Goal: Transaction & Acquisition: Purchase product/service

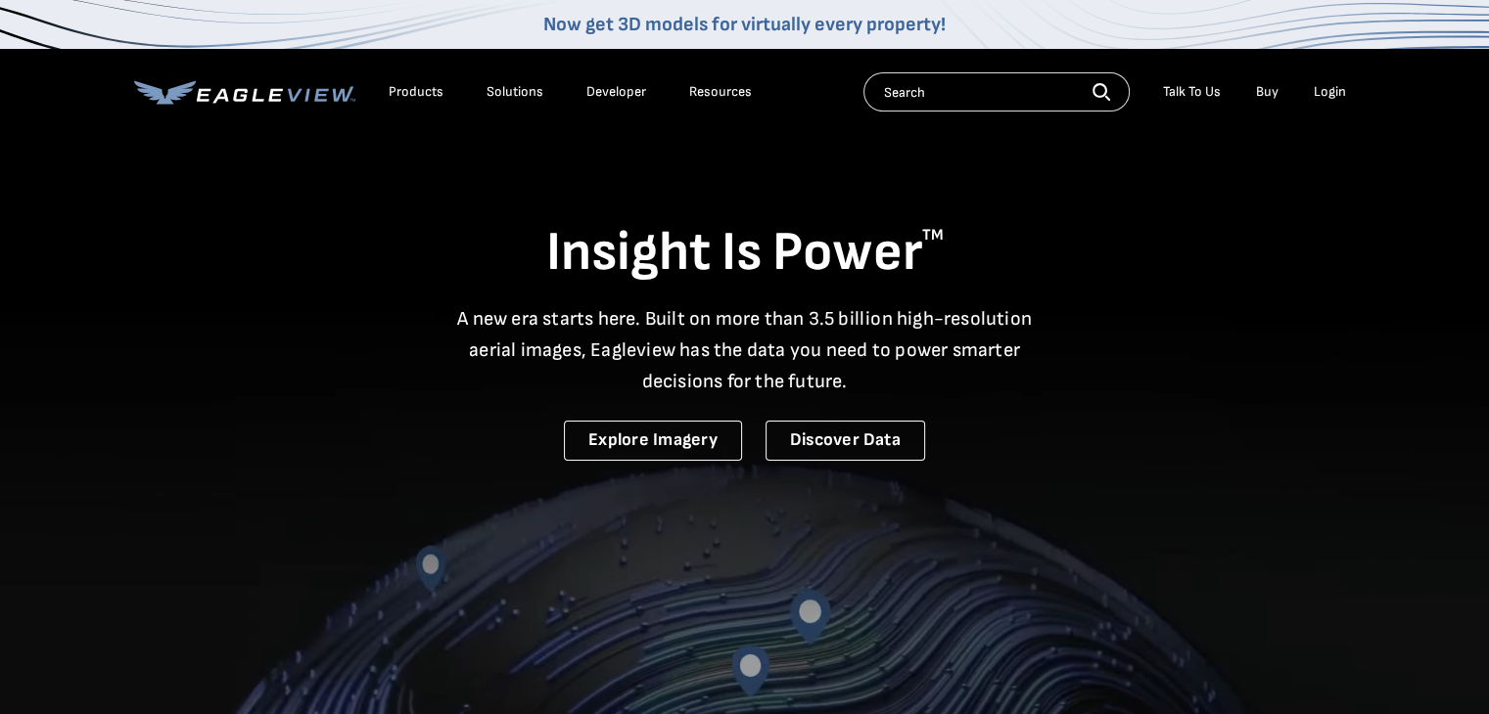
click at [1335, 95] on div "Login" at bounding box center [1329, 92] width 32 height 18
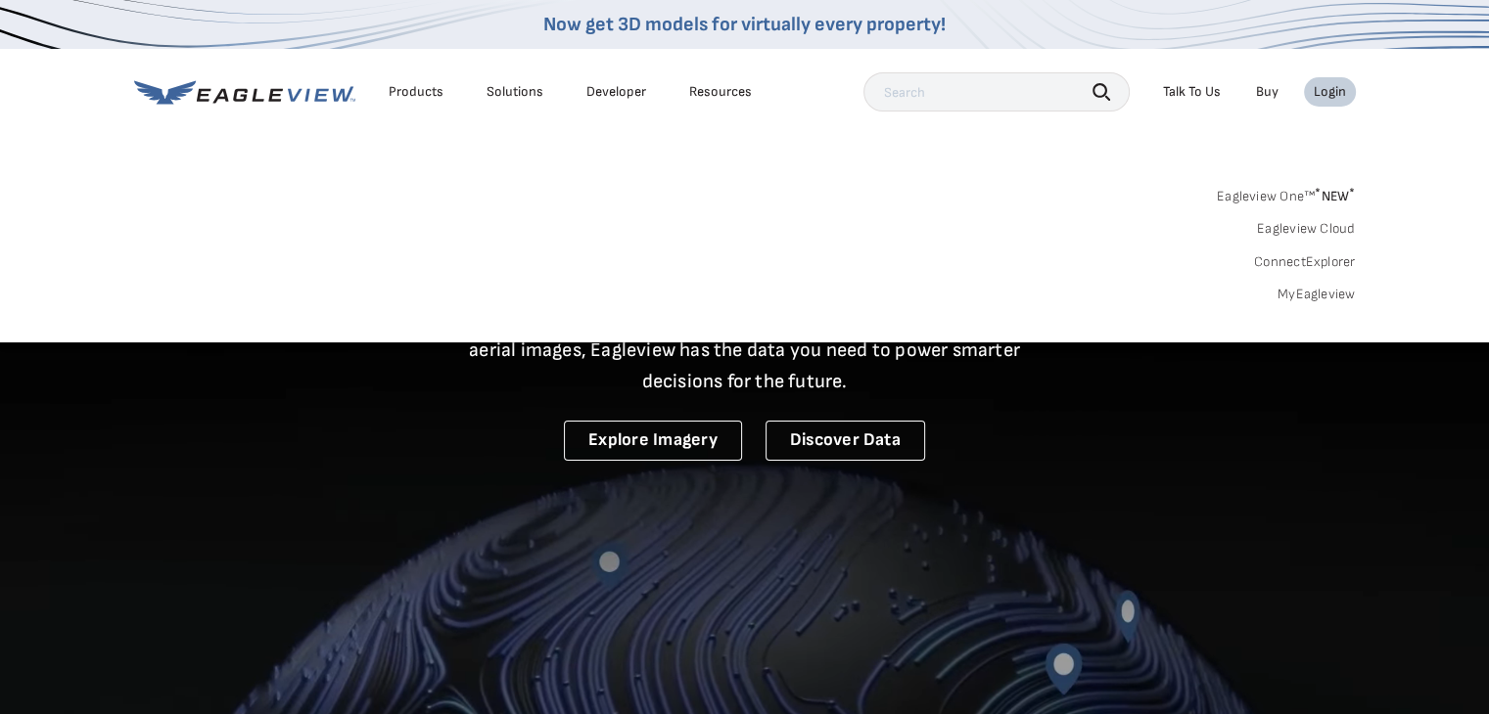
click at [1324, 297] on link "MyEagleview" at bounding box center [1316, 295] width 78 height 18
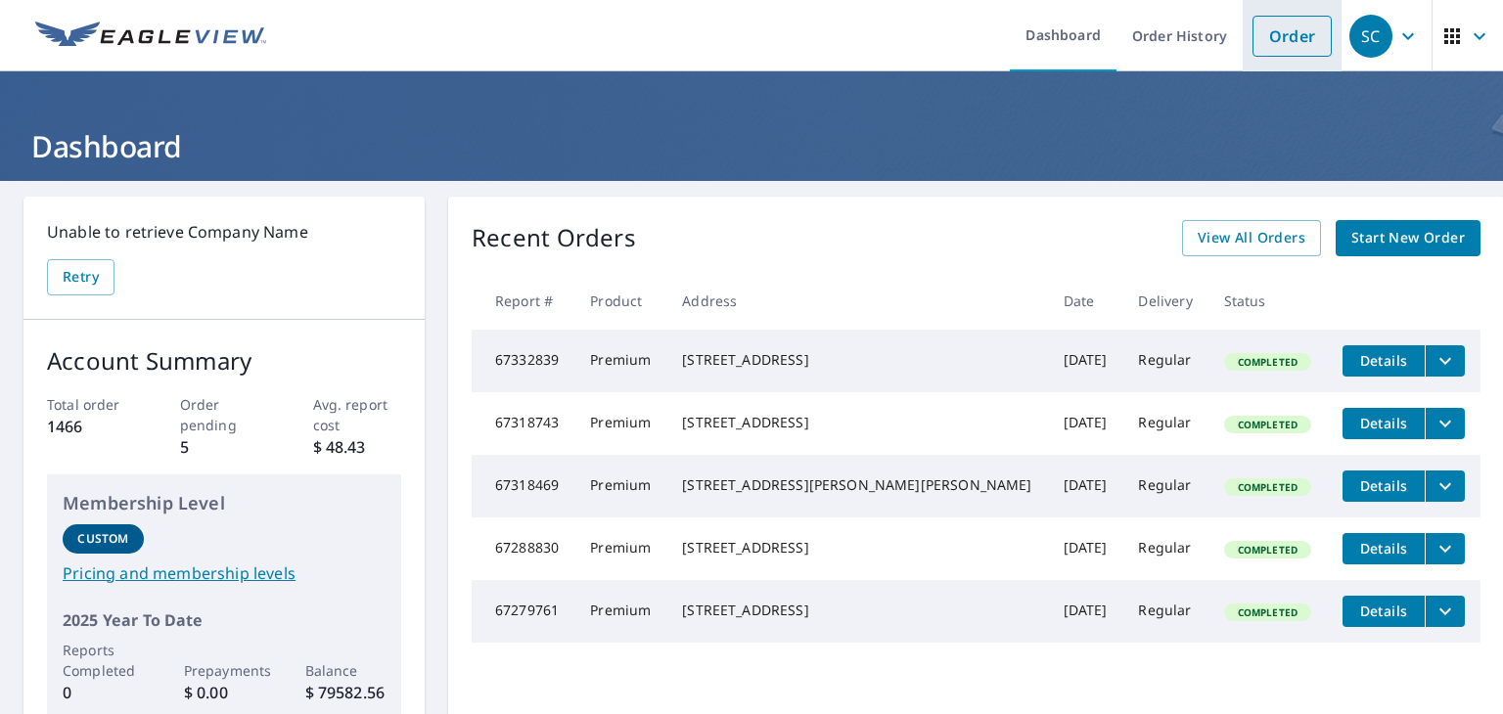
click at [1287, 32] on link "Order" at bounding box center [1292, 36] width 79 height 41
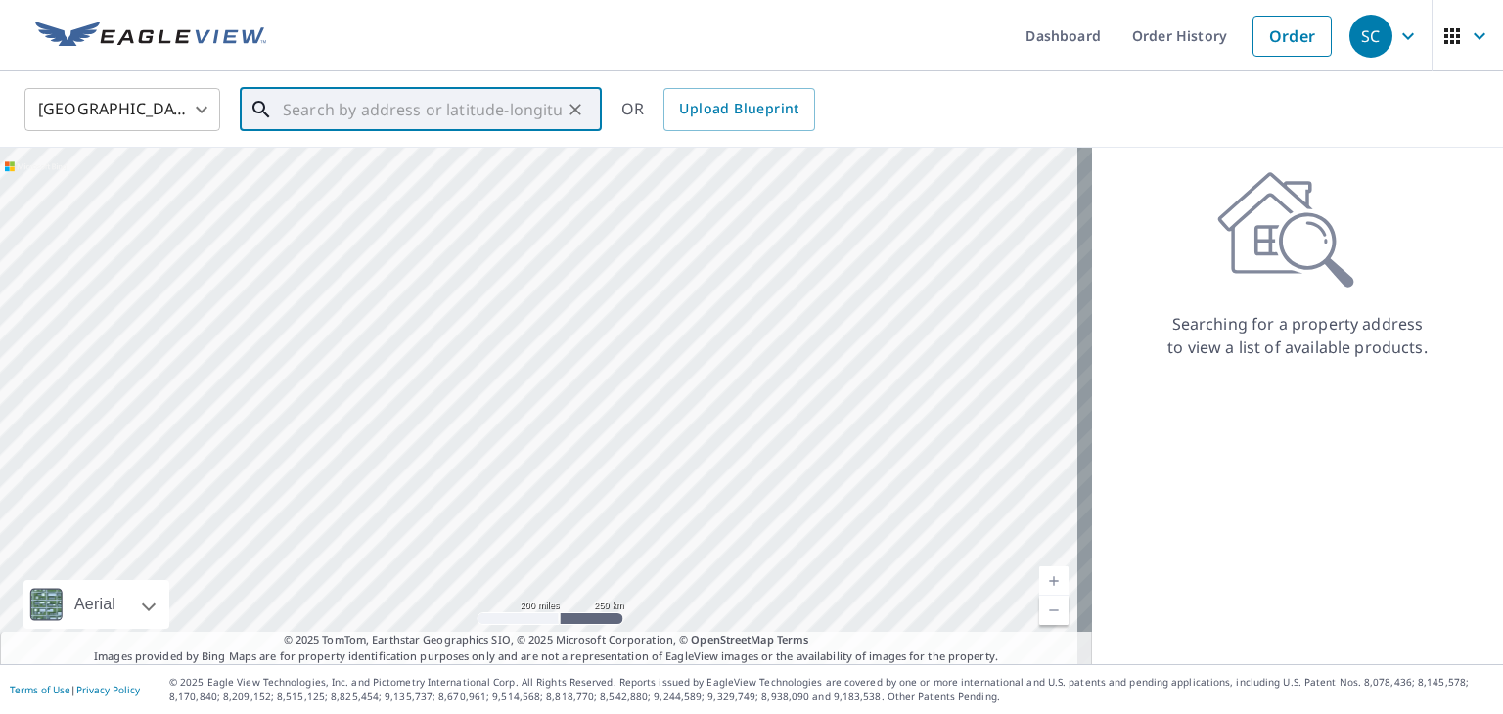
click at [378, 117] on input "text" at bounding box center [422, 109] width 279 height 55
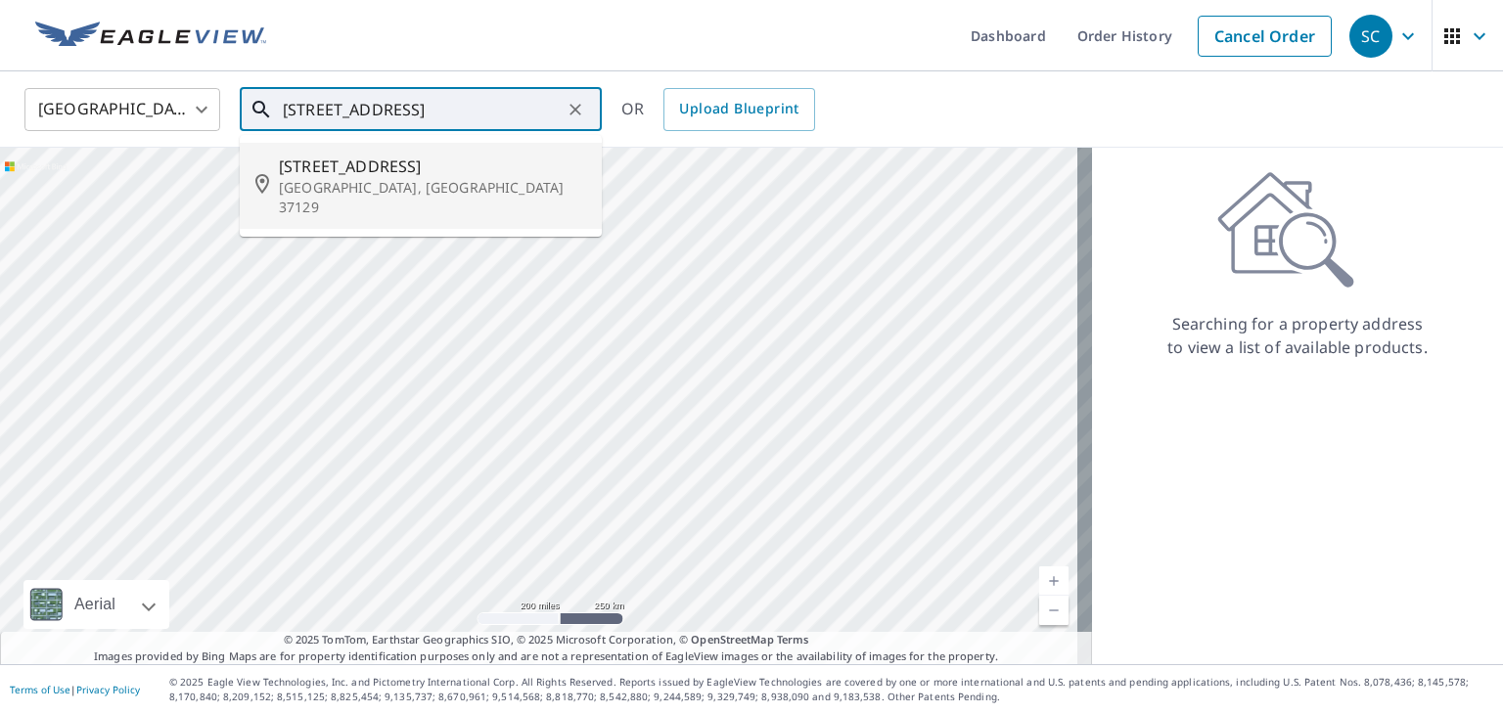
click at [431, 156] on span "216 Limerick St" at bounding box center [432, 166] width 307 height 23
type input "216 Limerick St Murfreesboro, TN 37129"
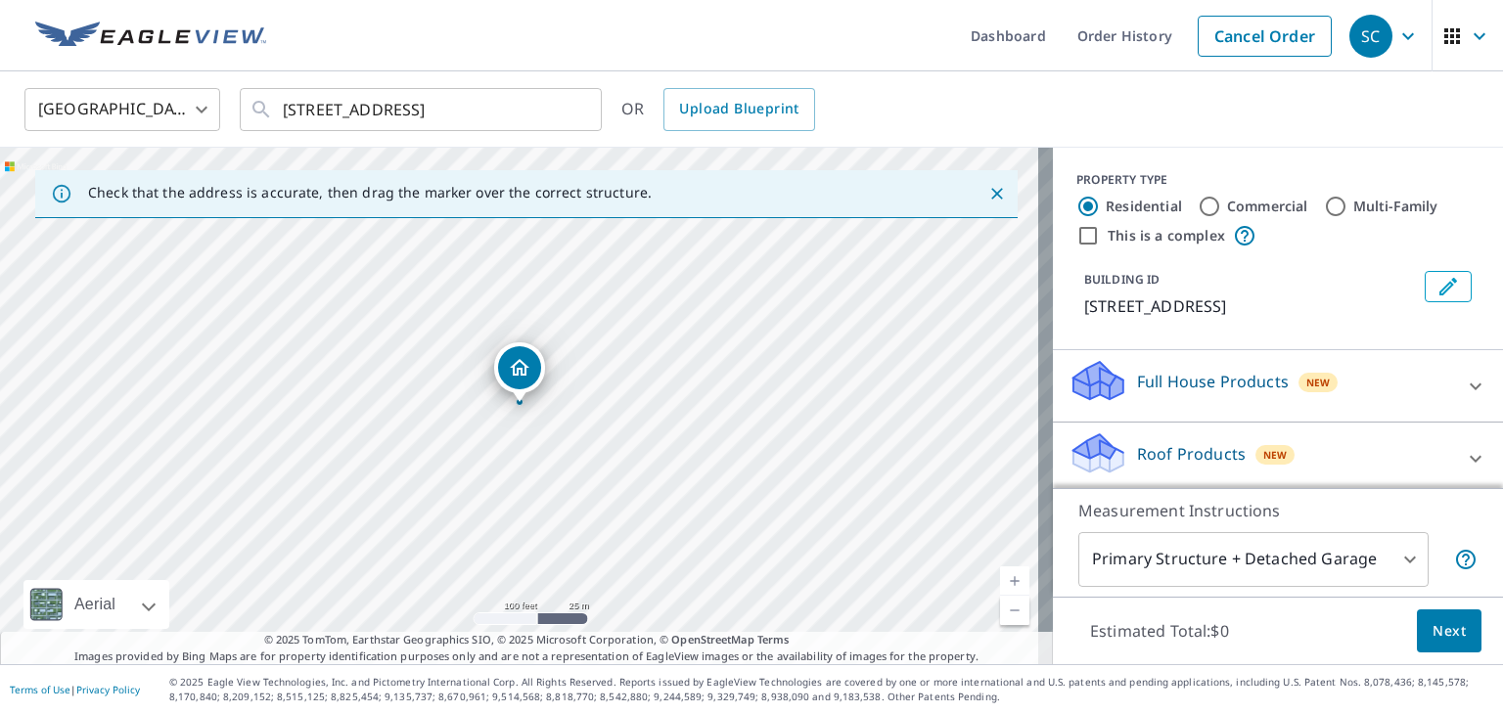
click at [1221, 453] on p "Roof Products" at bounding box center [1191, 453] width 109 height 23
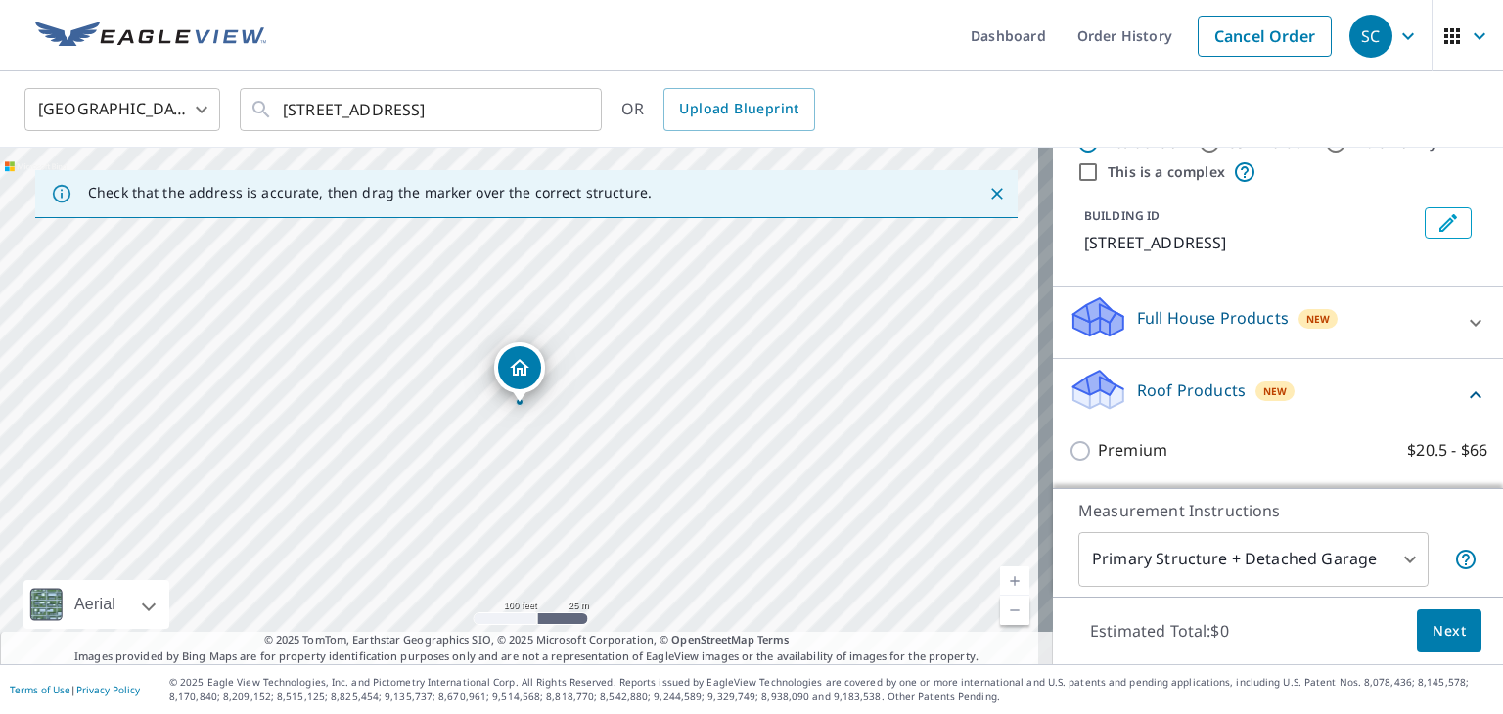
scroll to position [98, 0]
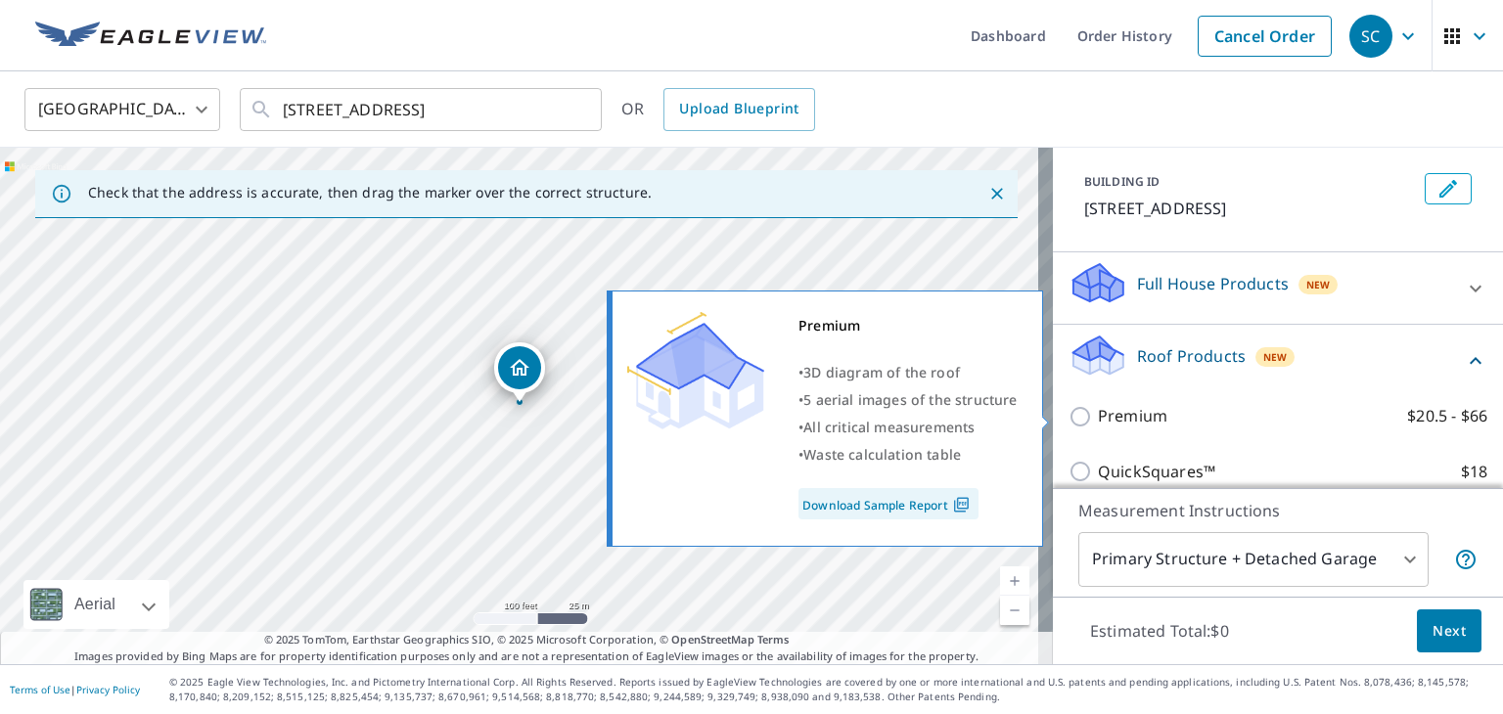
click at [1154, 416] on label "Premium $20.5 - $66" at bounding box center [1293, 416] width 390 height 24
click at [1098, 416] on input "Premium $20.5 - $66" at bounding box center [1083, 416] width 29 height 23
checkbox input "true"
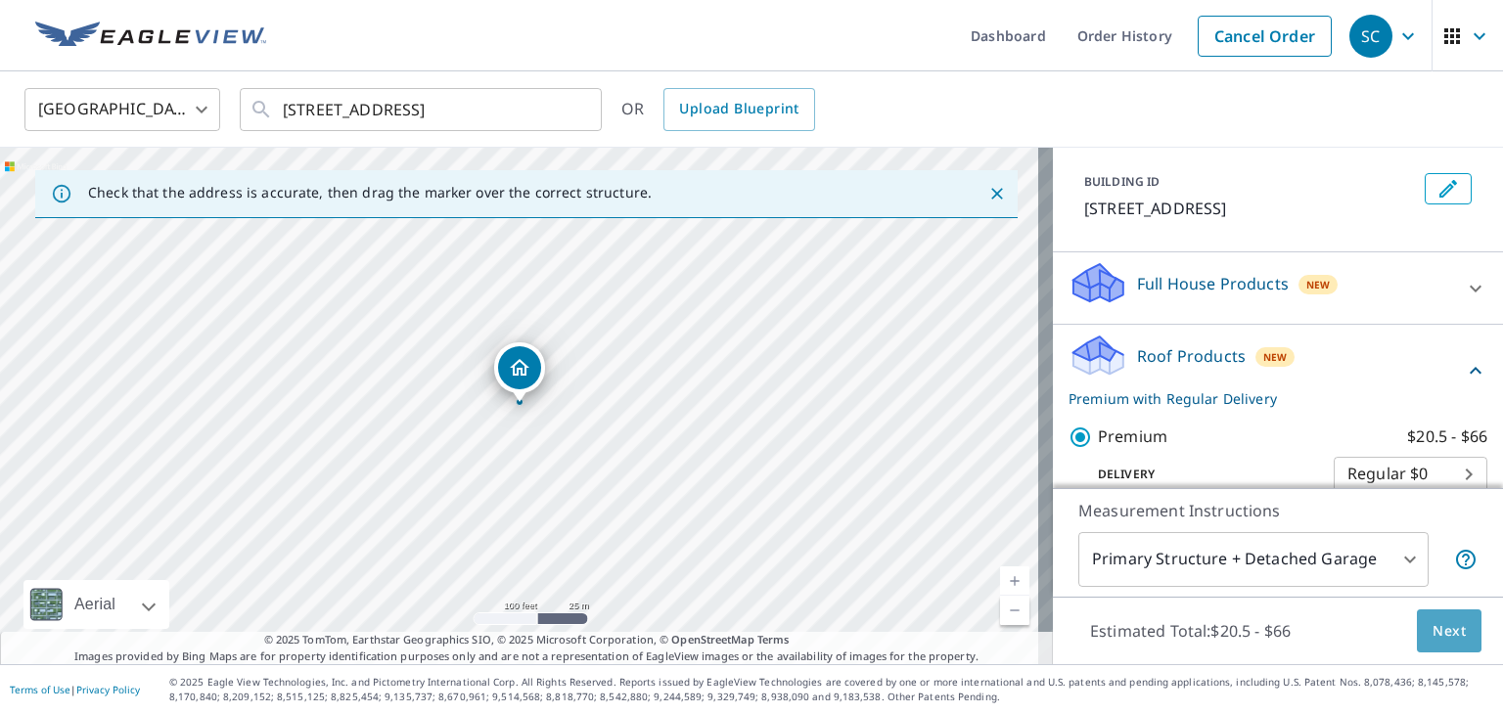
click at [1433, 636] on span "Next" at bounding box center [1449, 632] width 33 height 24
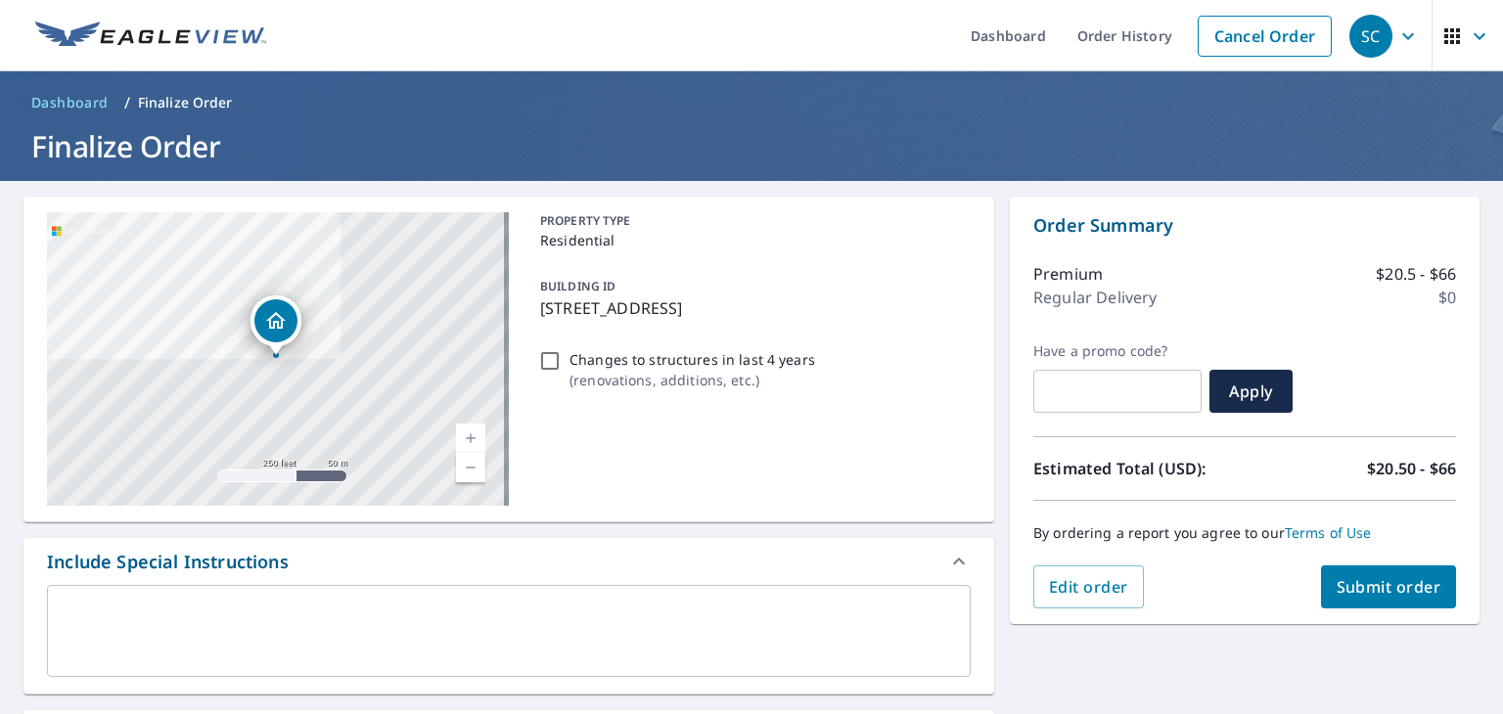
scroll to position [391, 0]
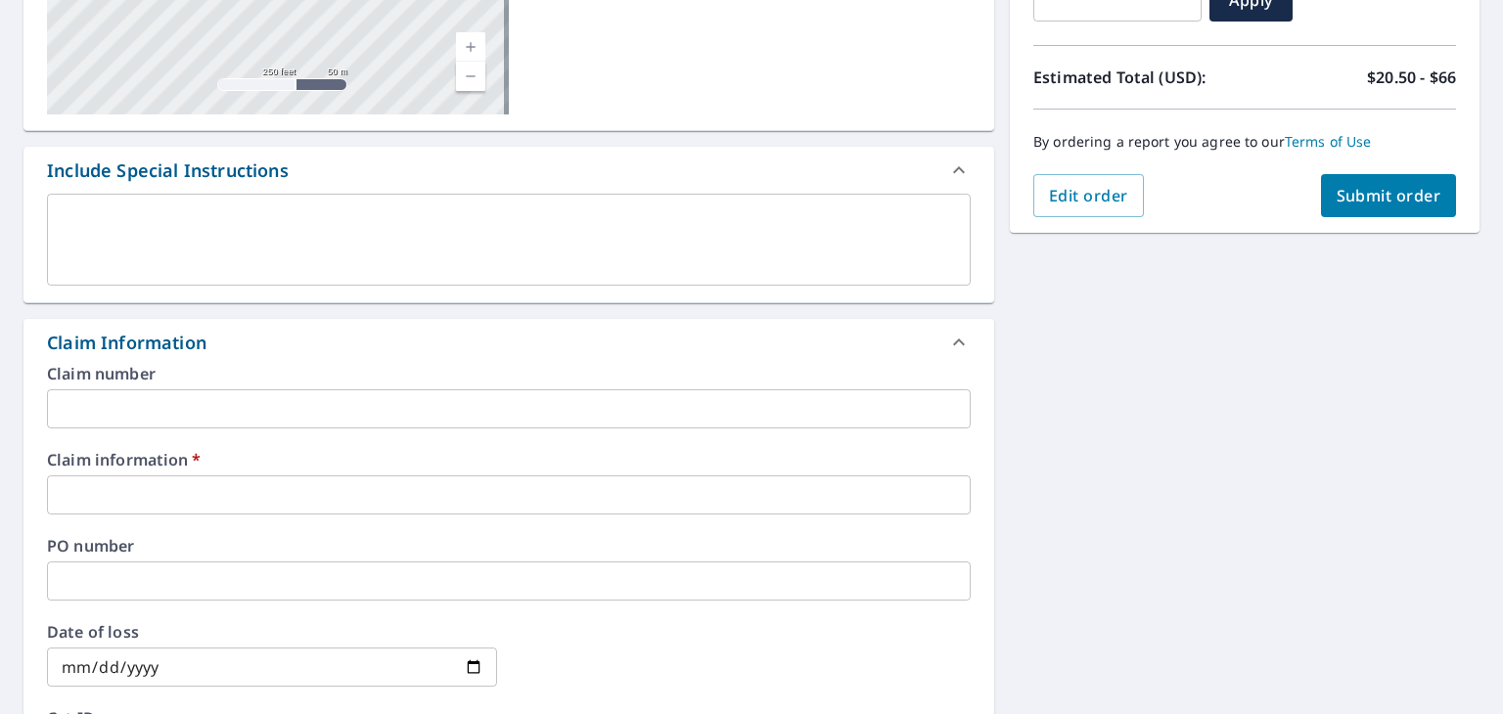
click at [406, 488] on input "text" at bounding box center [509, 495] width 924 height 39
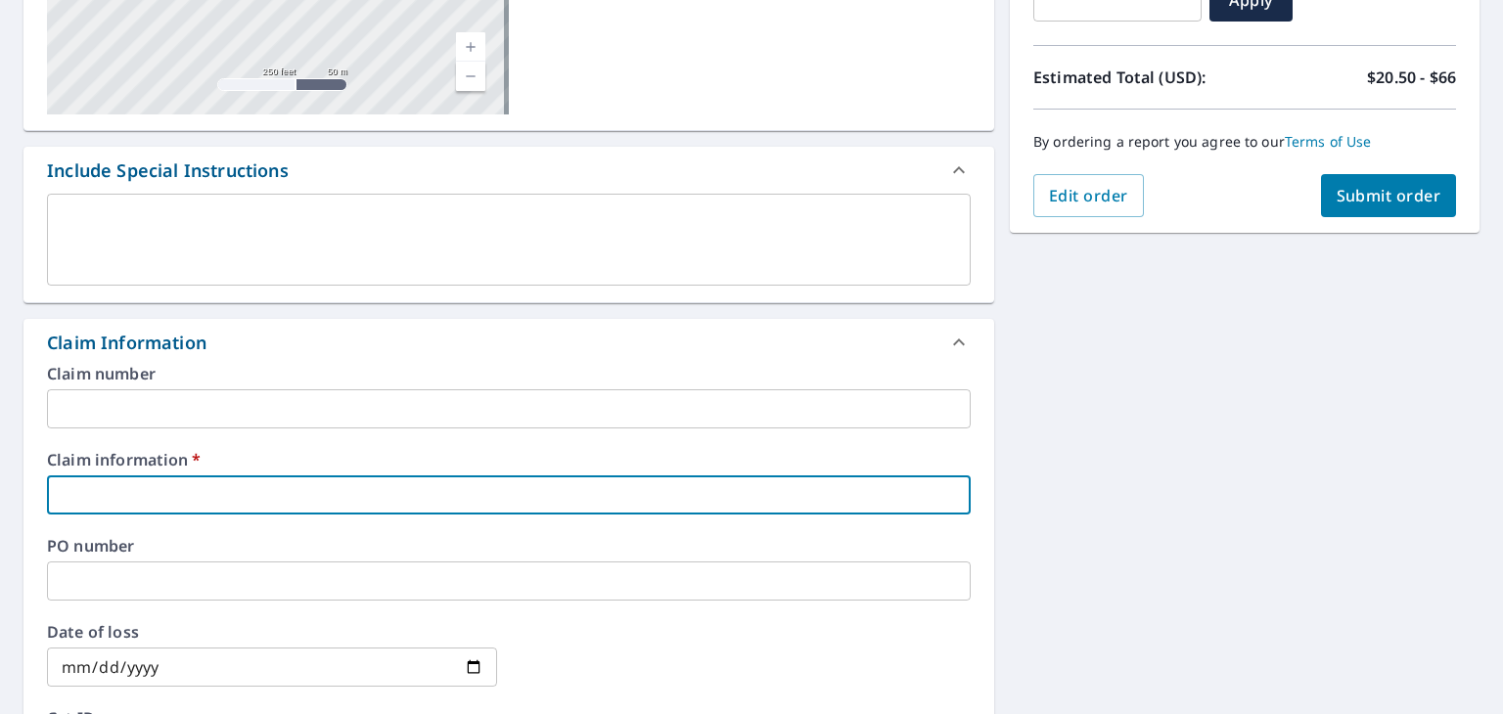
type input "2"
checkbox input "true"
type input "24"
checkbox input "true"
type input "249"
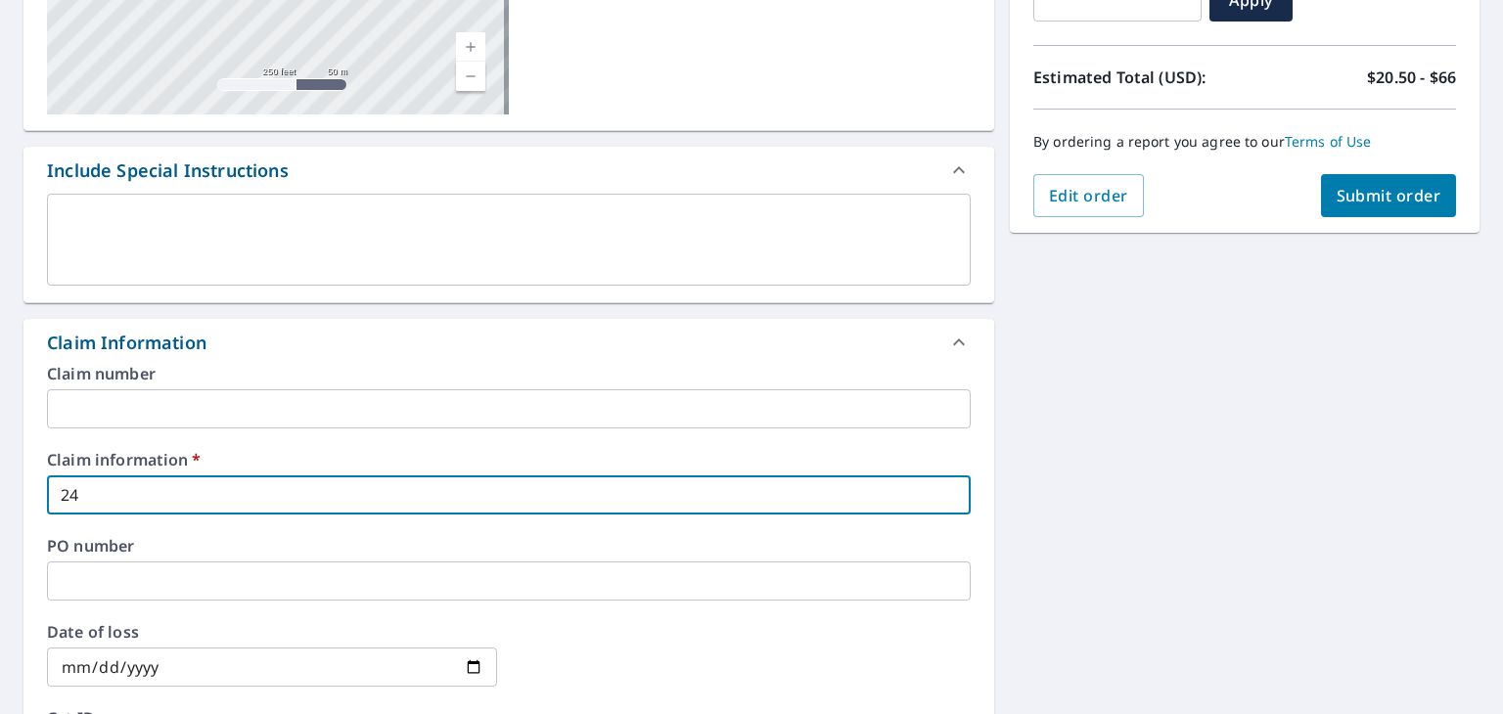
checkbox input "true"
type input "2493"
checkbox input "true"
type input "24933"
checkbox input "true"
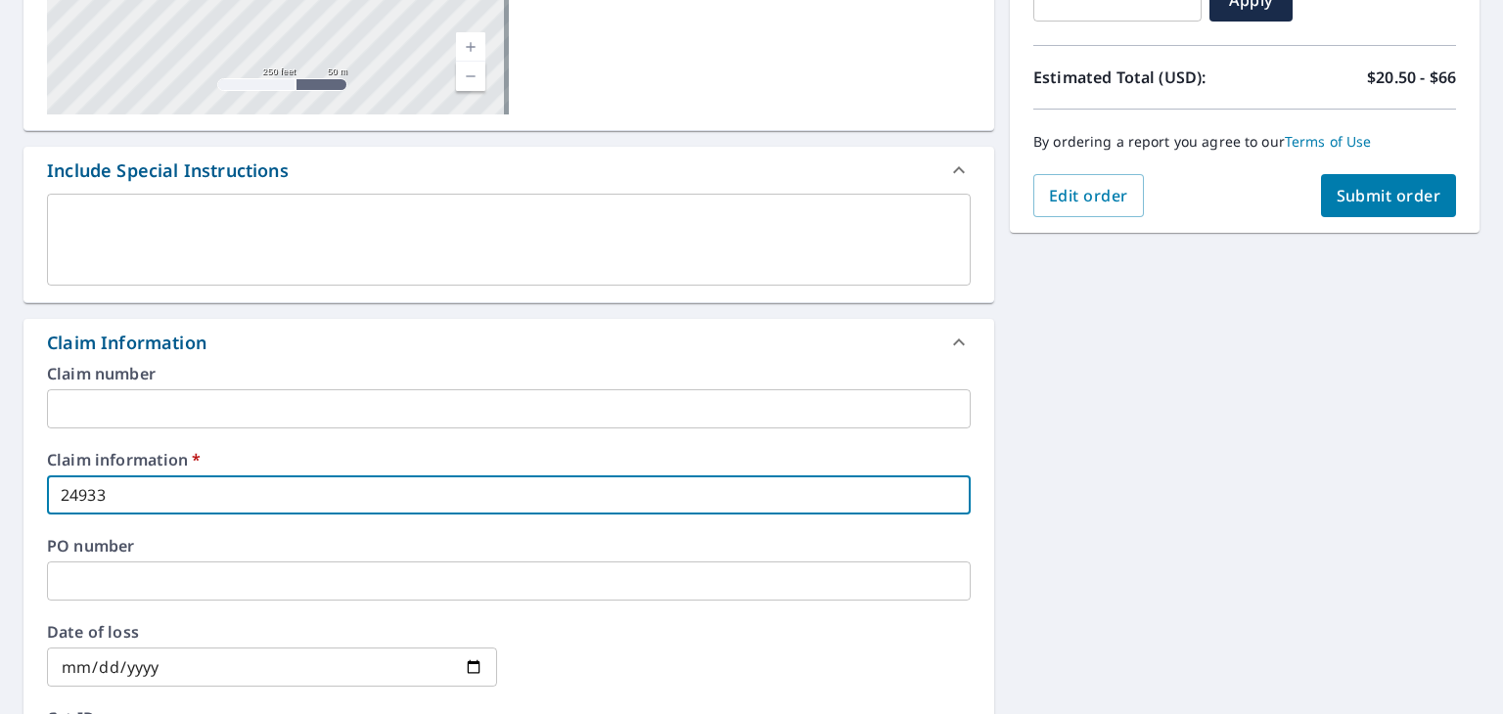
type input "249339"
checkbox input "true"
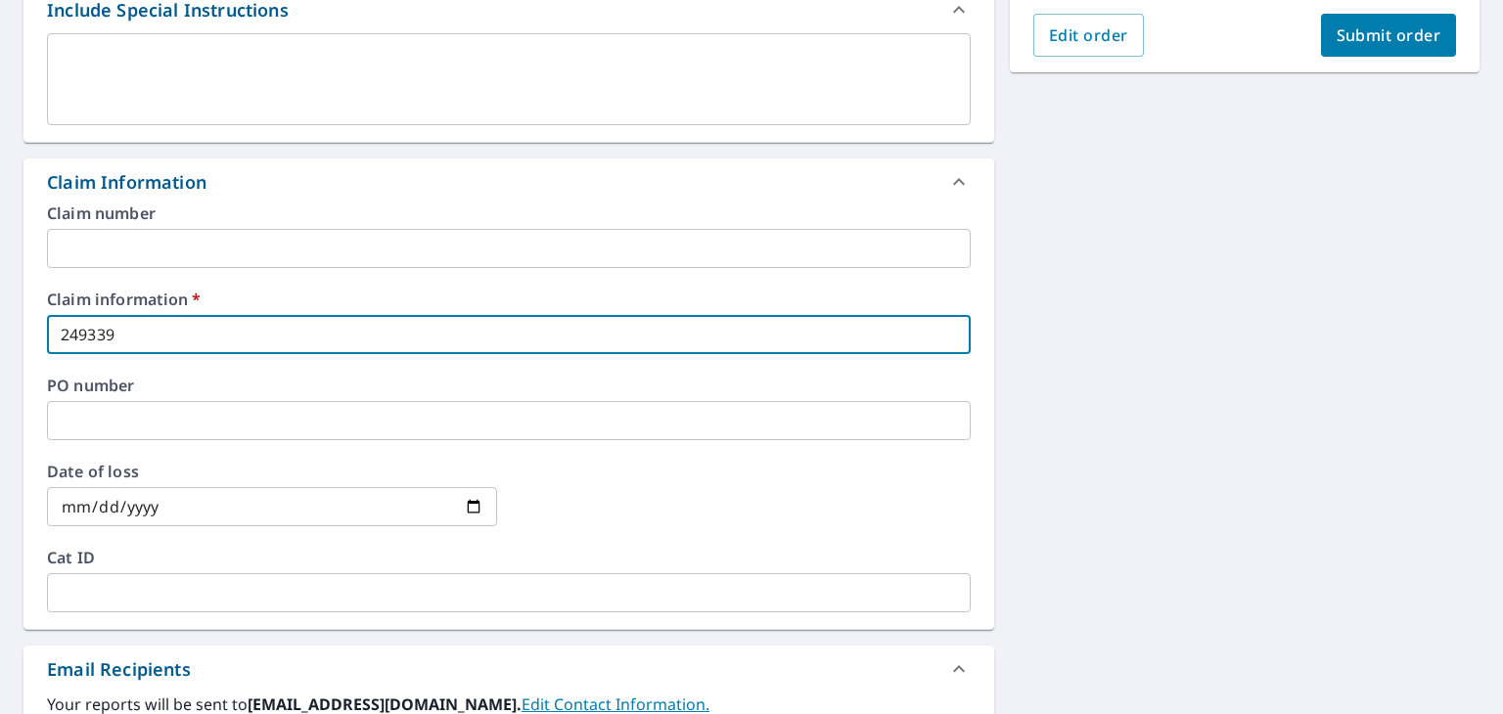
scroll to position [783, 0]
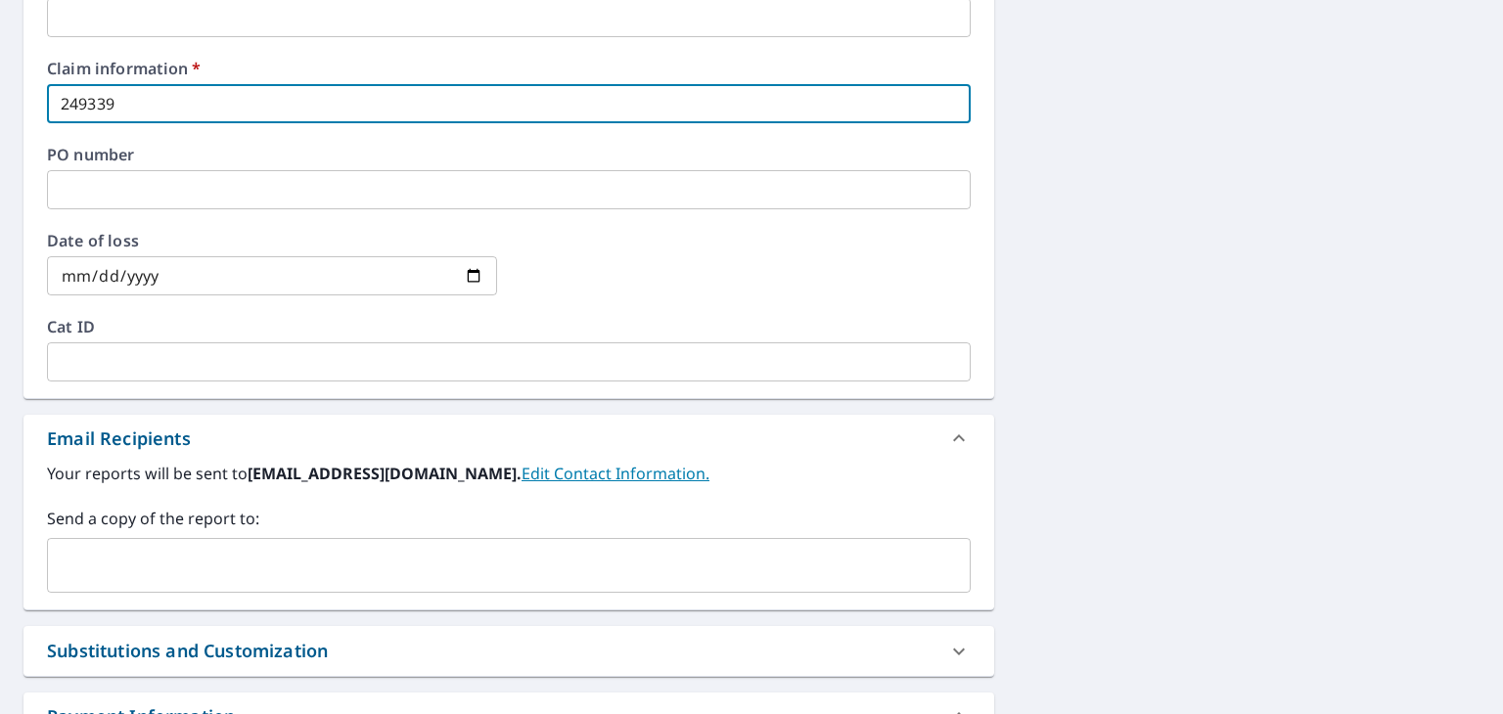
type input "249339"
click at [221, 557] on input "text" at bounding box center [494, 565] width 877 height 37
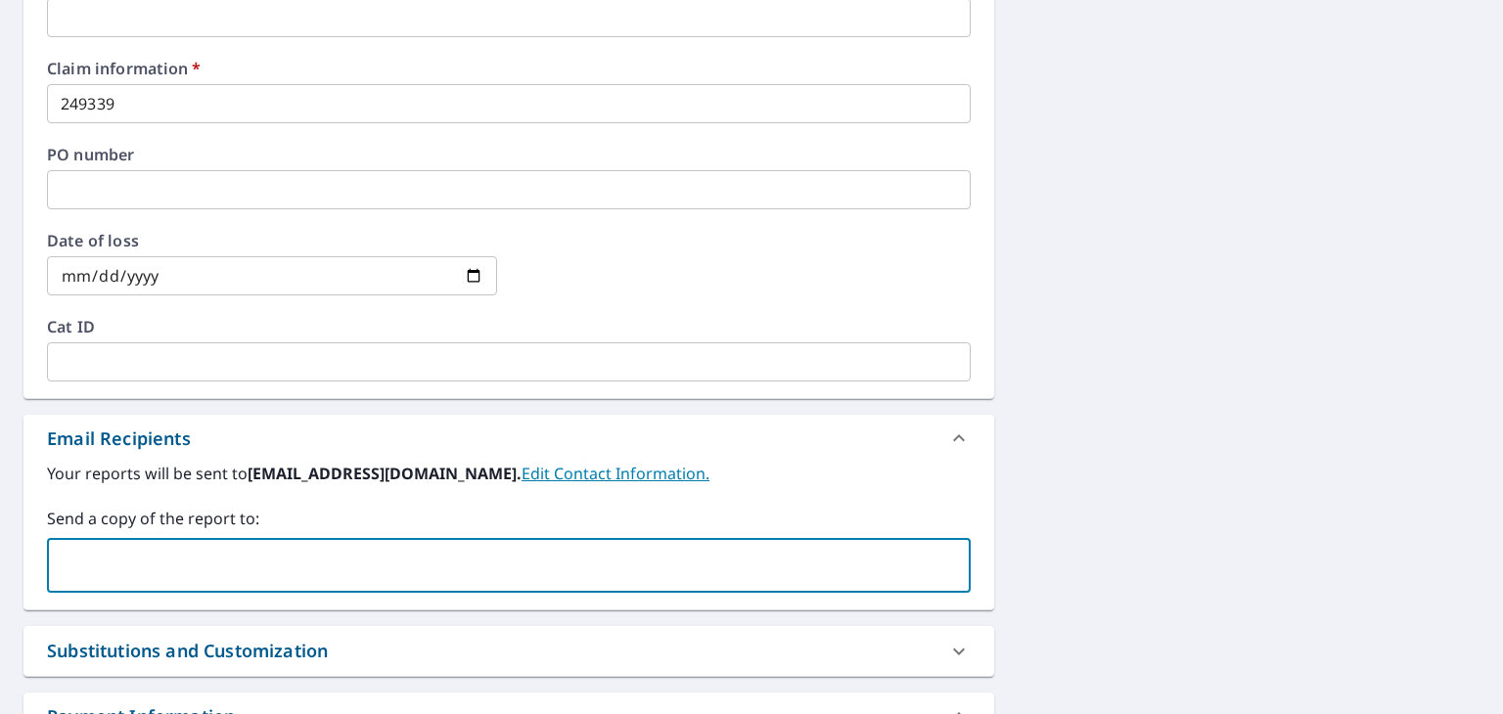
paste input "bwerner@roof-md.com"
type input "bwerner@roof-md.com"
checkbox input "true"
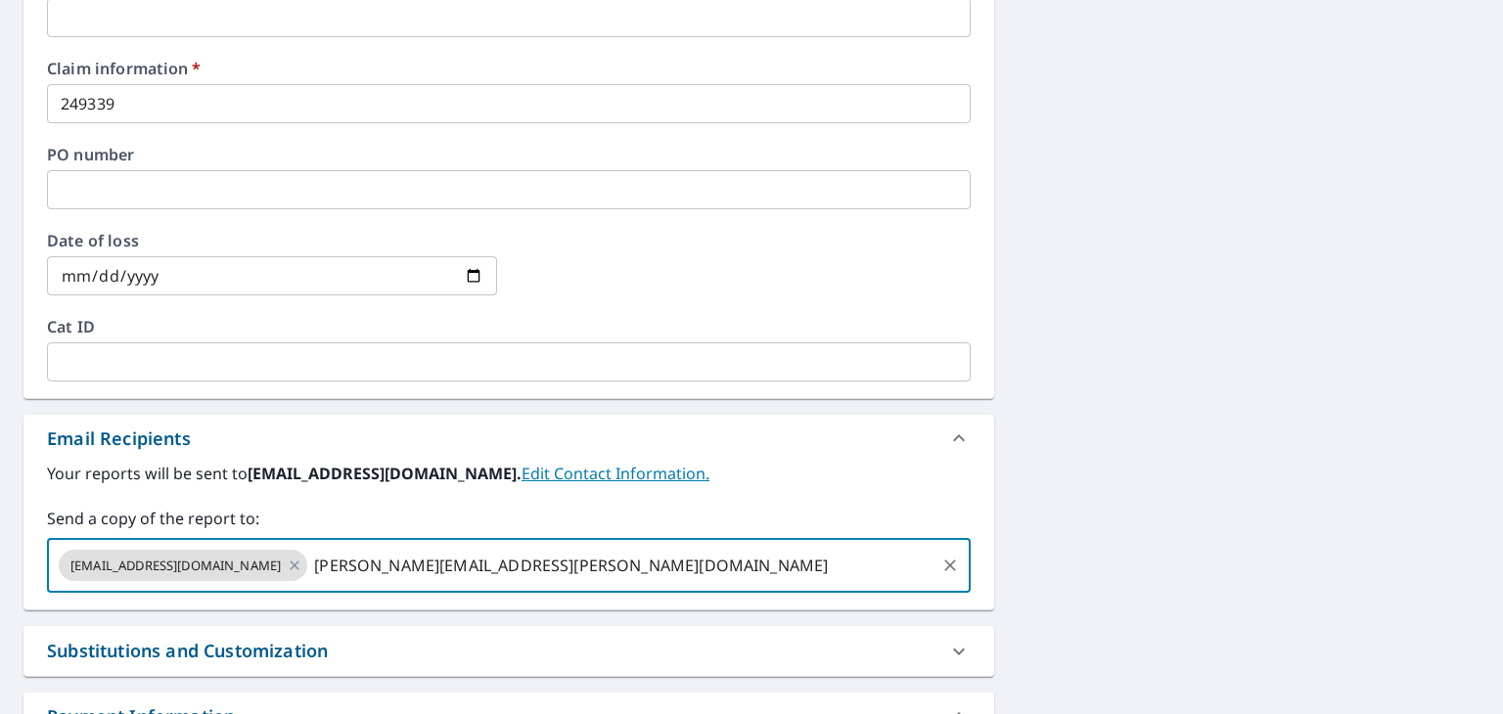
type input "amanda.gannon@qxo.com"
checkbox input "true"
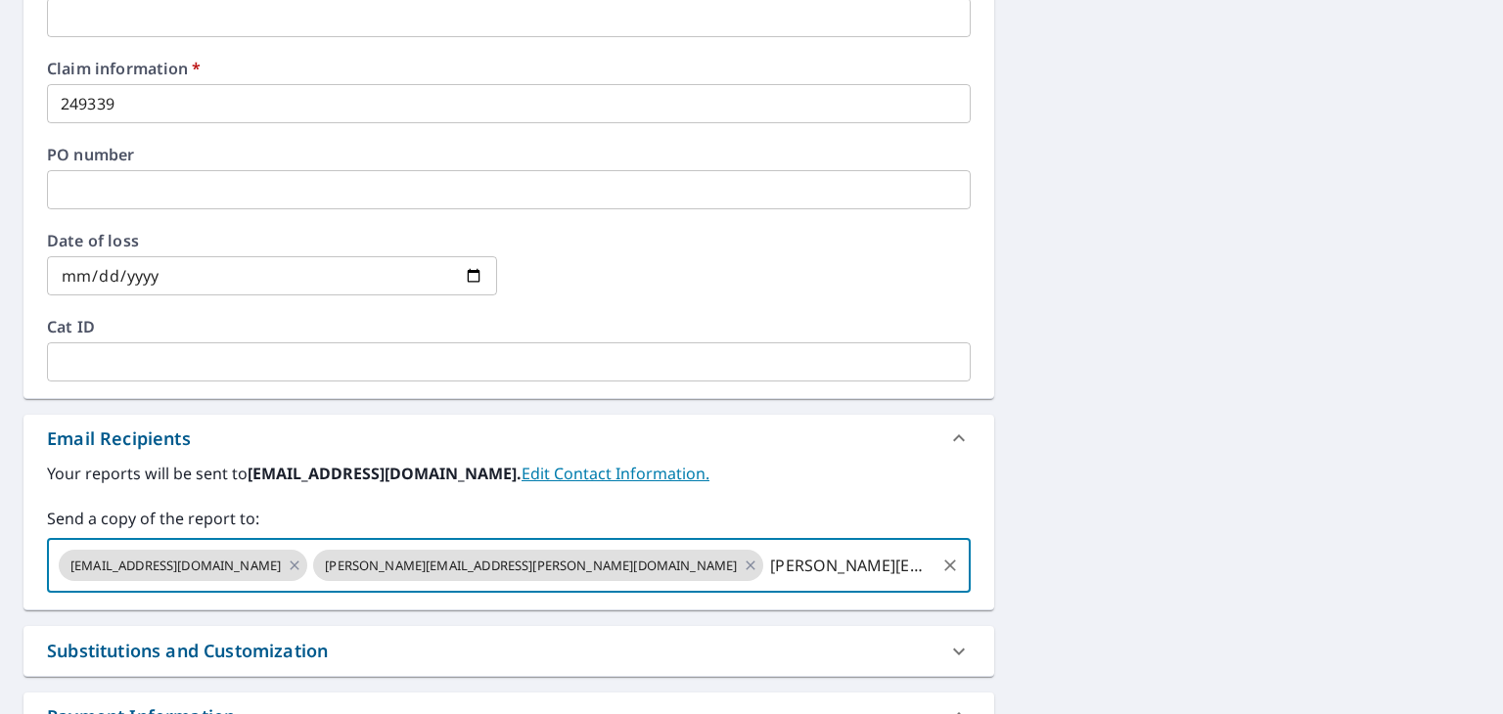
type input "cameron.meece@qxo.com"
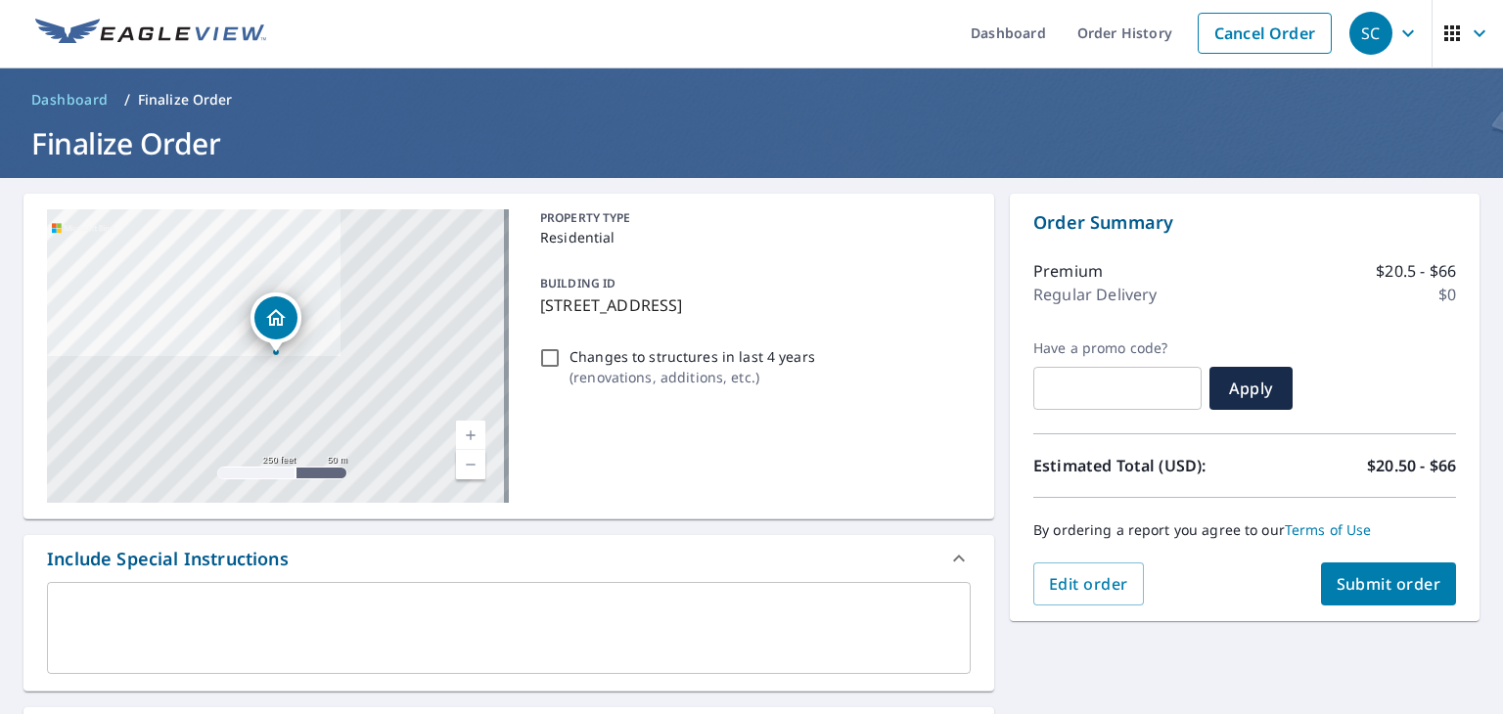
scroll to position [0, 0]
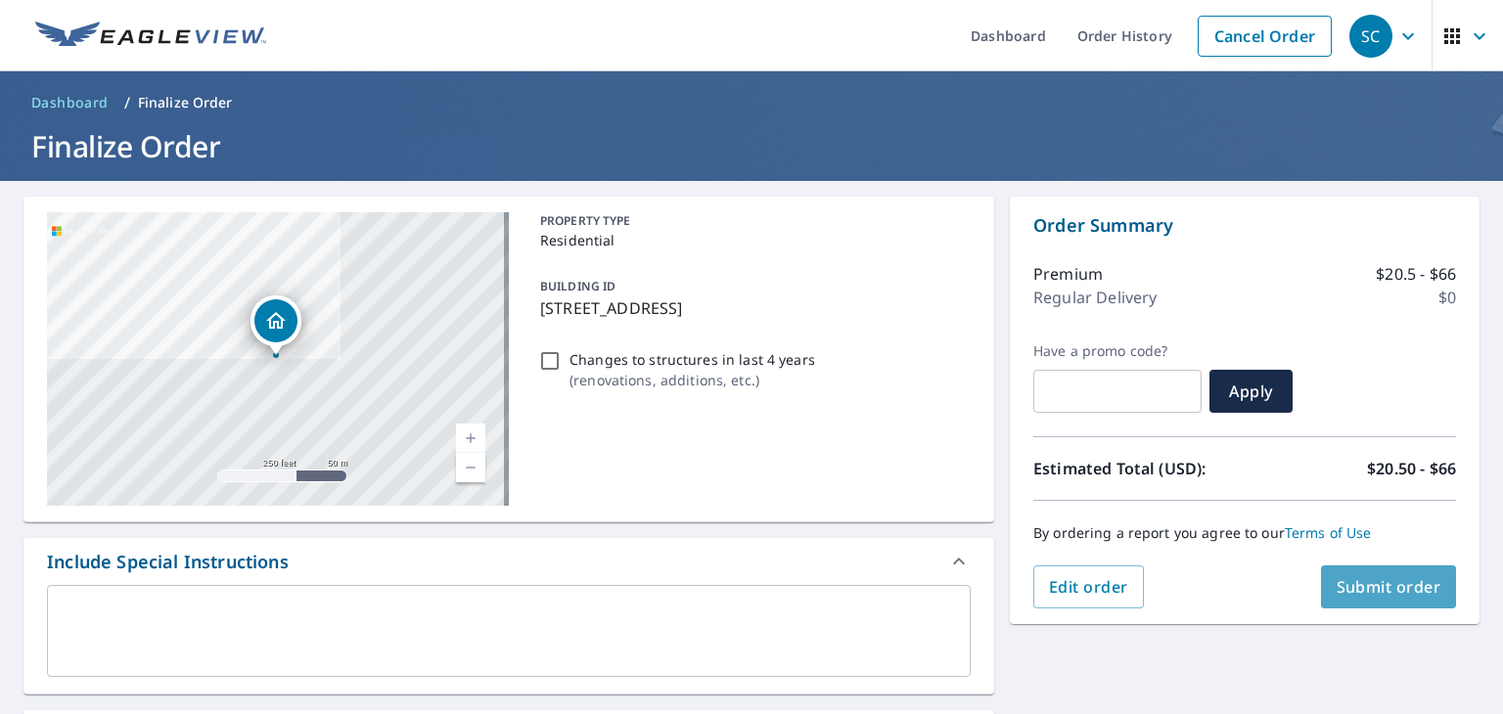
click at [1378, 583] on span "Submit order" at bounding box center [1389, 587] width 105 height 22
checkbox input "true"
